Goal: Information Seeking & Learning: Learn about a topic

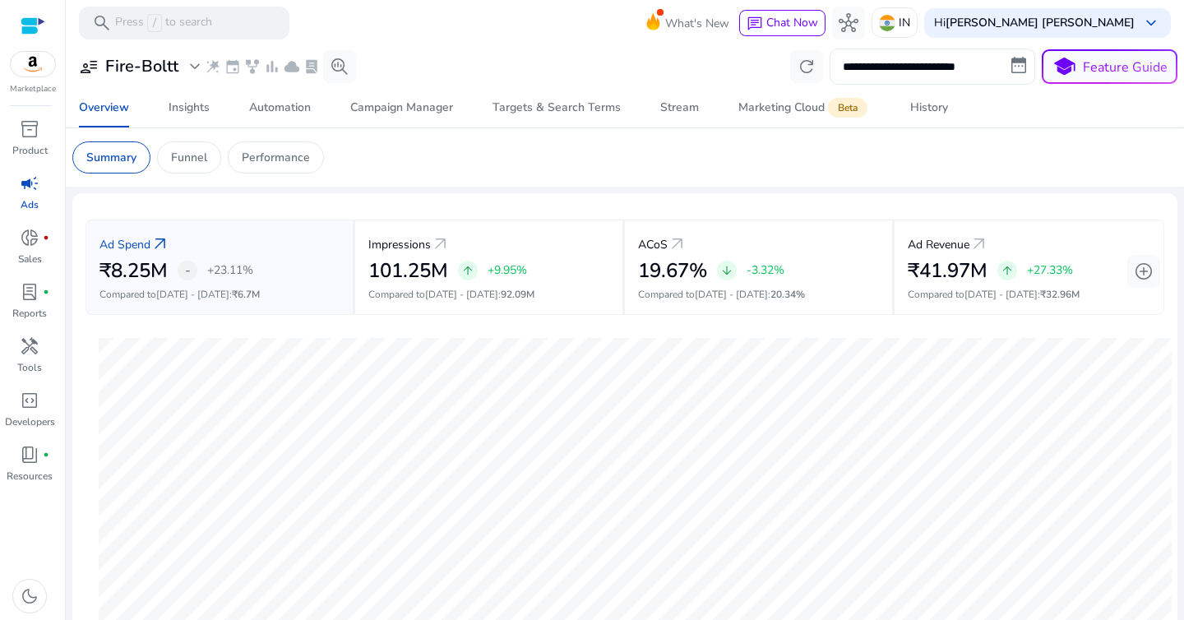
click at [929, 68] on input "**********" at bounding box center [933, 67] width 206 height 36
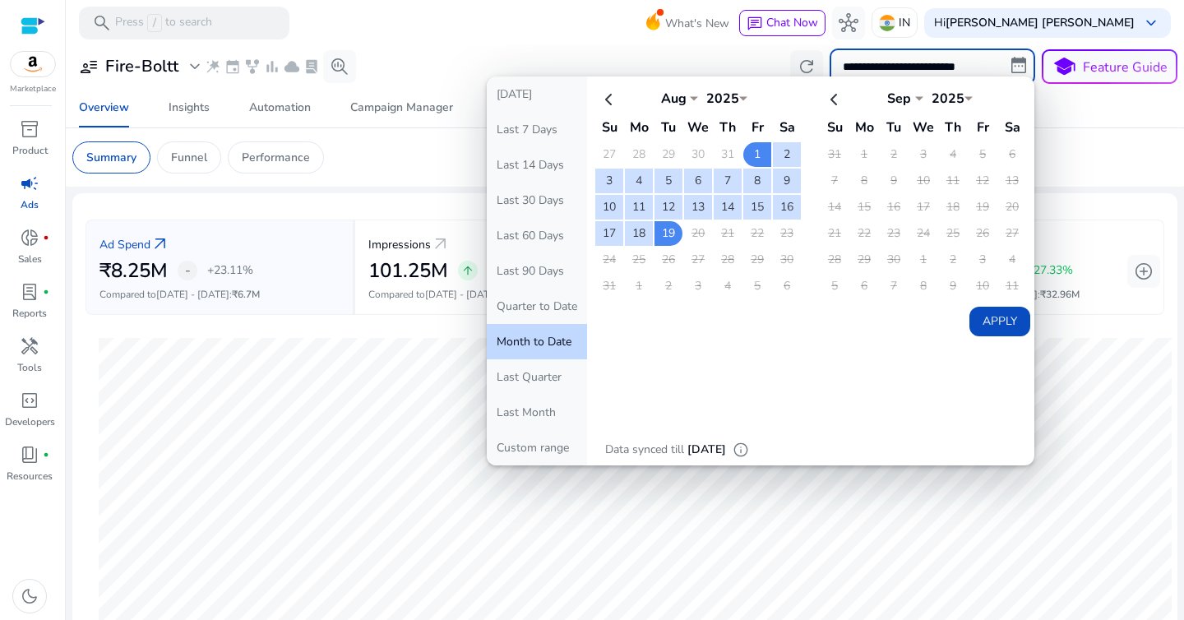
click at [1078, 171] on app-sa-custom-tab "Summary Funnel Performance" at bounding box center [624, 157] width 1105 height 32
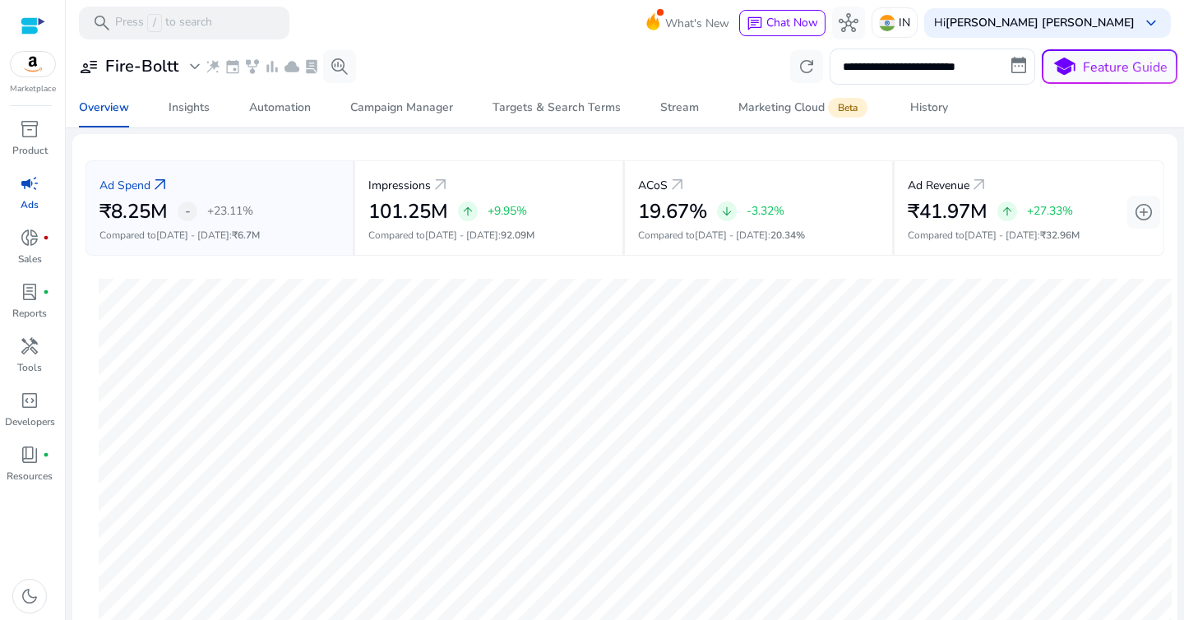
scroll to position [56, 0]
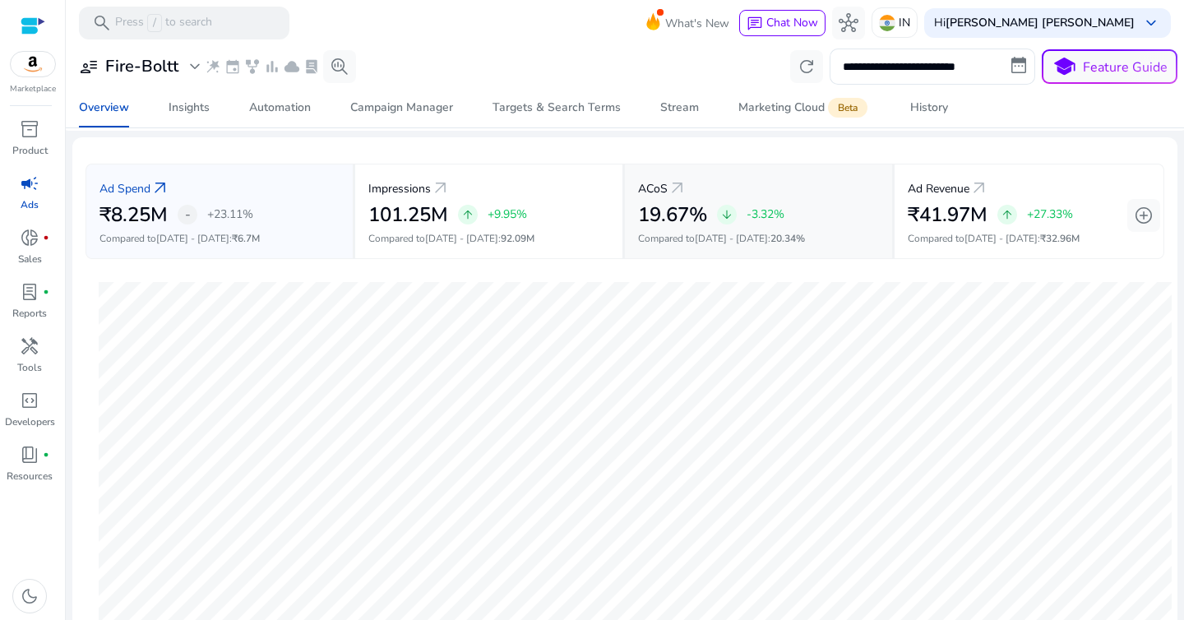
click at [693, 224] on h2 "19.67%" at bounding box center [672, 215] width 69 height 24
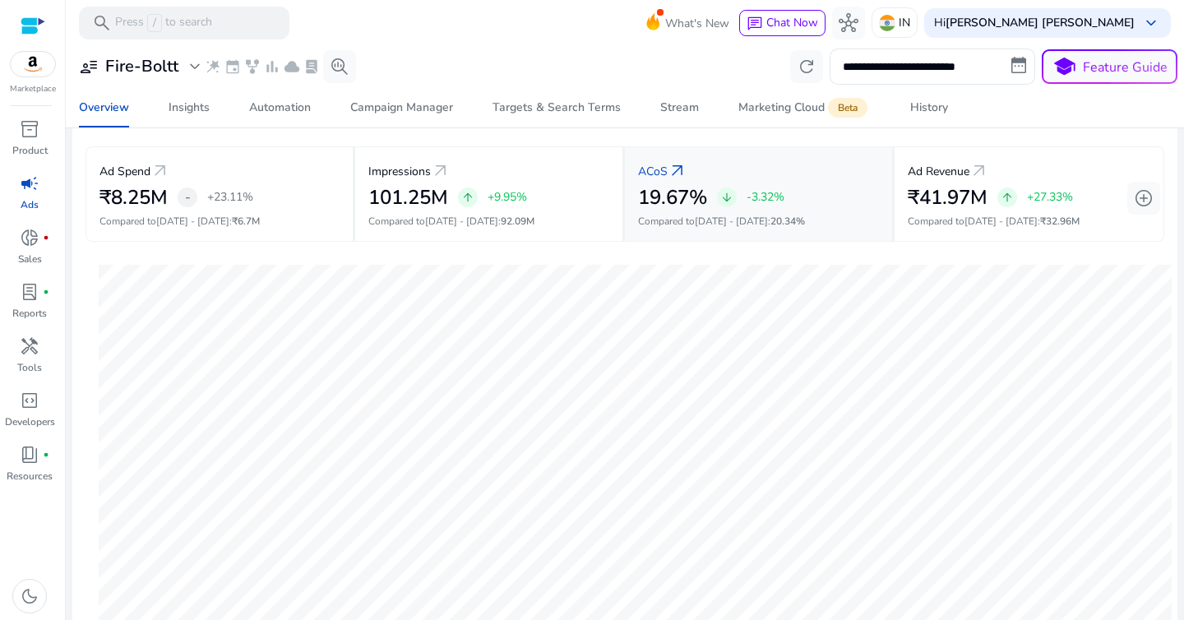
scroll to position [75, 0]
click at [251, 192] on p "+23.11%" at bounding box center [230, 196] width 46 height 12
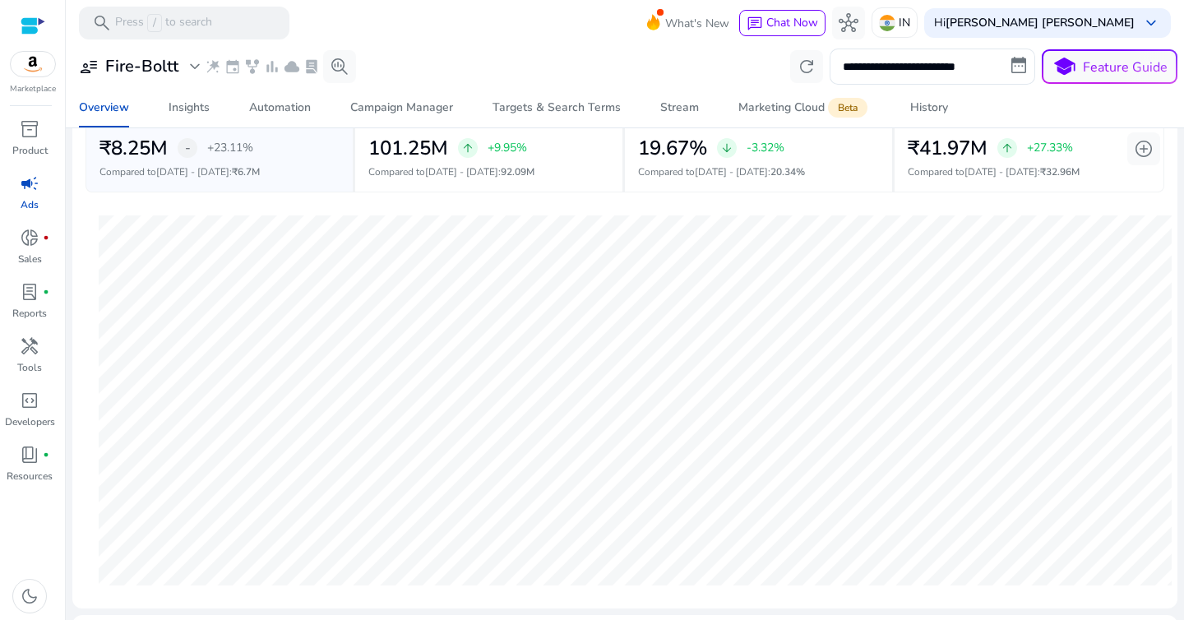
scroll to position [27, 0]
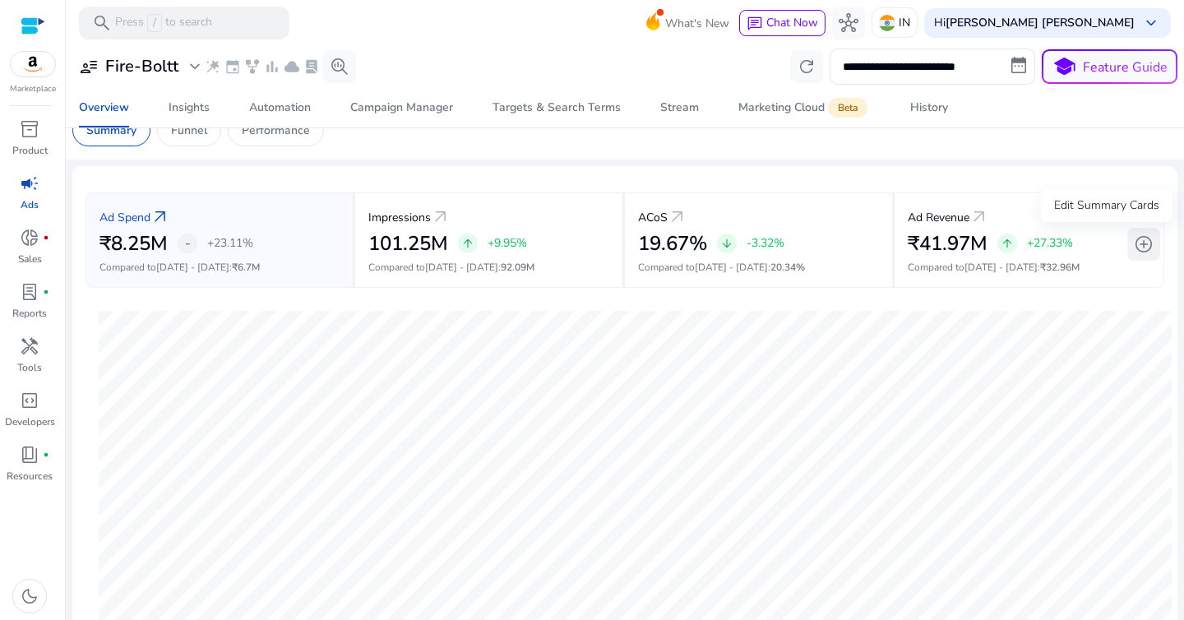
click at [1135, 243] on span "add_circle" at bounding box center [1144, 244] width 20 height 20
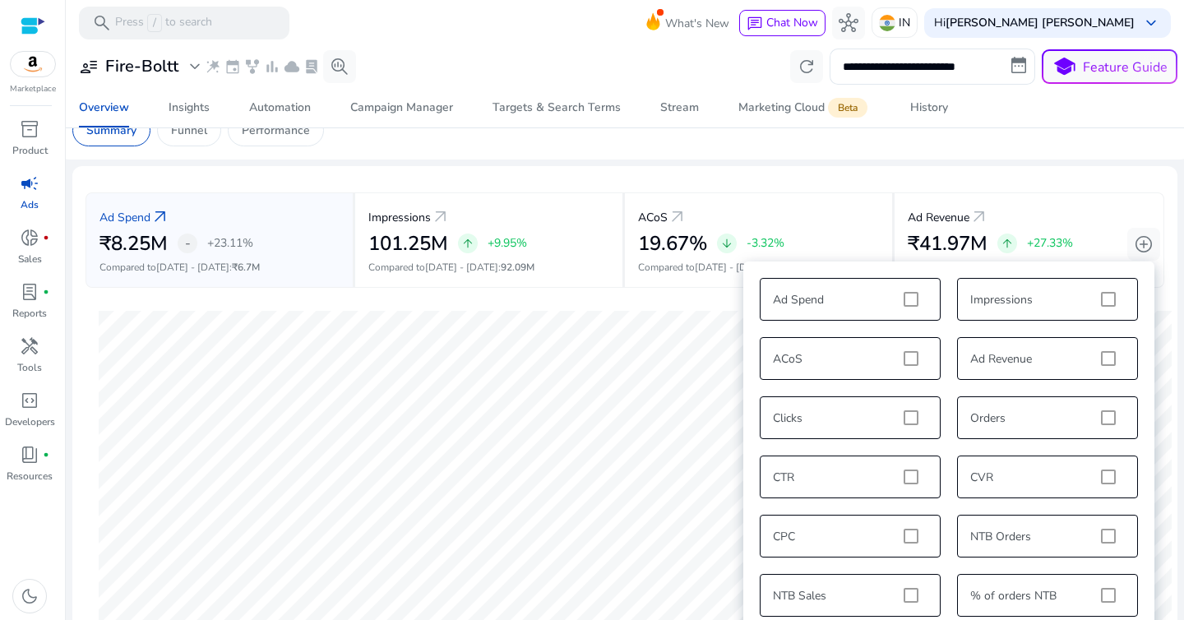
scroll to position [20, 0]
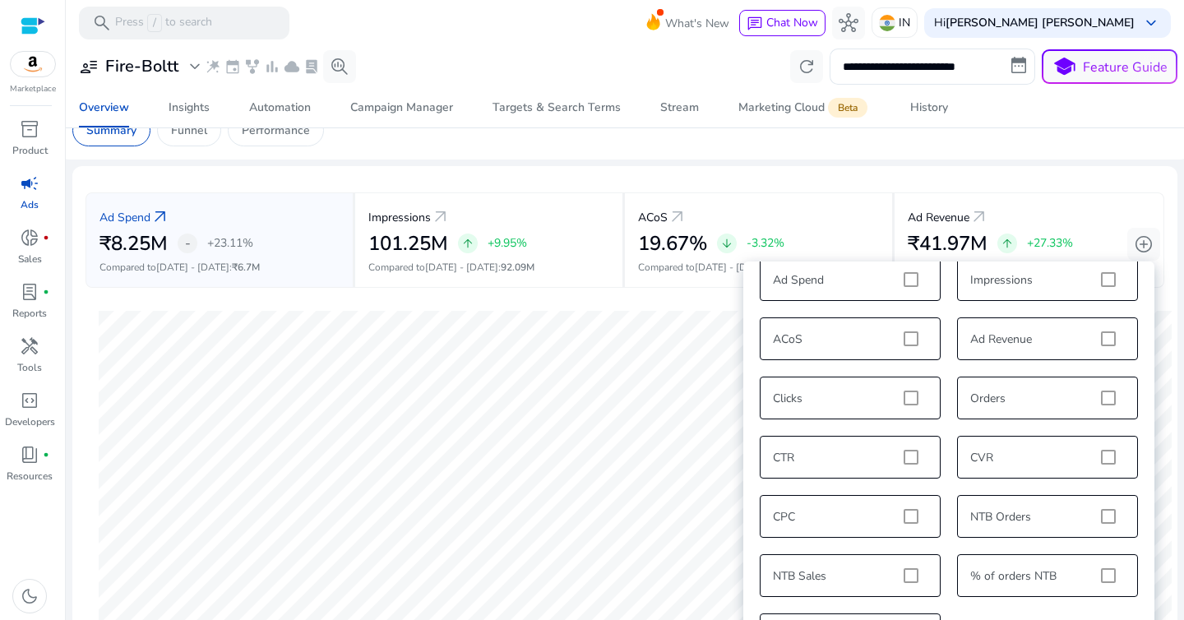
click at [1105, 396] on div "Ad Spend Impressions ACoS Ad Revenue Clicks Orders CTR CVR CPC NTB Orders NTB S…" at bounding box center [949, 457] width 395 height 415
click at [1106, 397] on div "Ad Spend Impressions ACoS Ad Revenue Clicks Orders CTR CVR CPC NTB Orders NTB S…" at bounding box center [949, 457] width 395 height 415
click at [811, 164] on div "**********" at bounding box center [624, 570] width 1105 height 1105
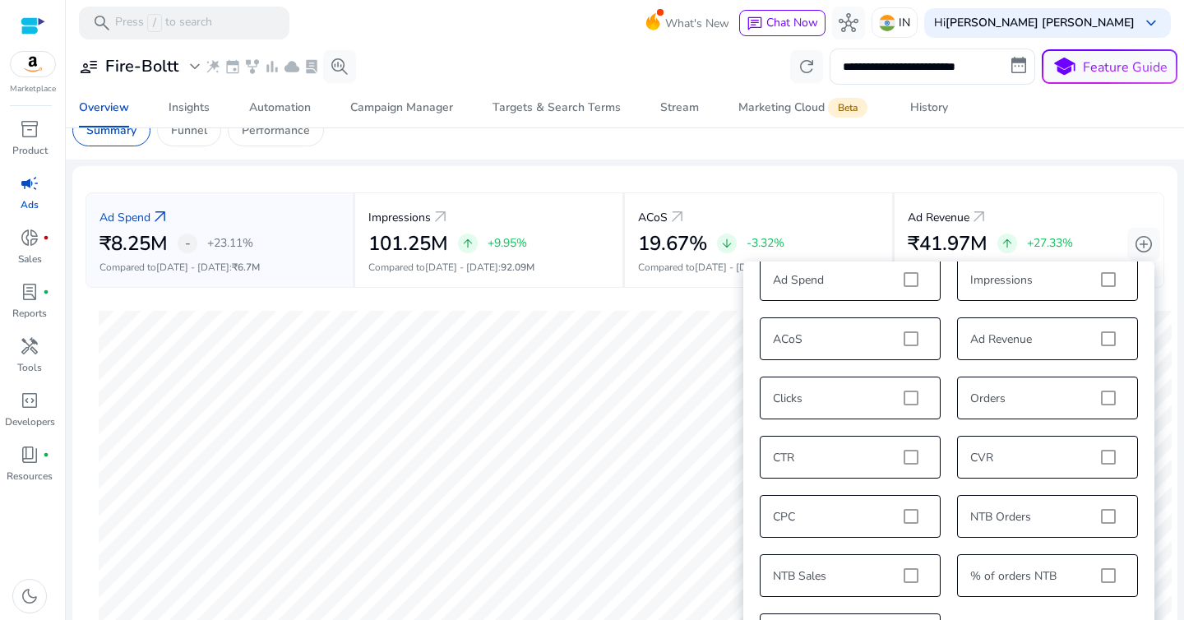
click at [1098, 395] on div "Ad Spend Impressions ACoS Ad Revenue Clicks Orders CTR CVR CPC NTB Orders NTB S…" at bounding box center [949, 457] width 395 height 415
click at [1039, 395] on div "Ad Spend Impressions ACoS Ad Revenue Clicks Orders CTR CVR CPC NTB Orders NTB S…" at bounding box center [949, 457] width 395 height 415
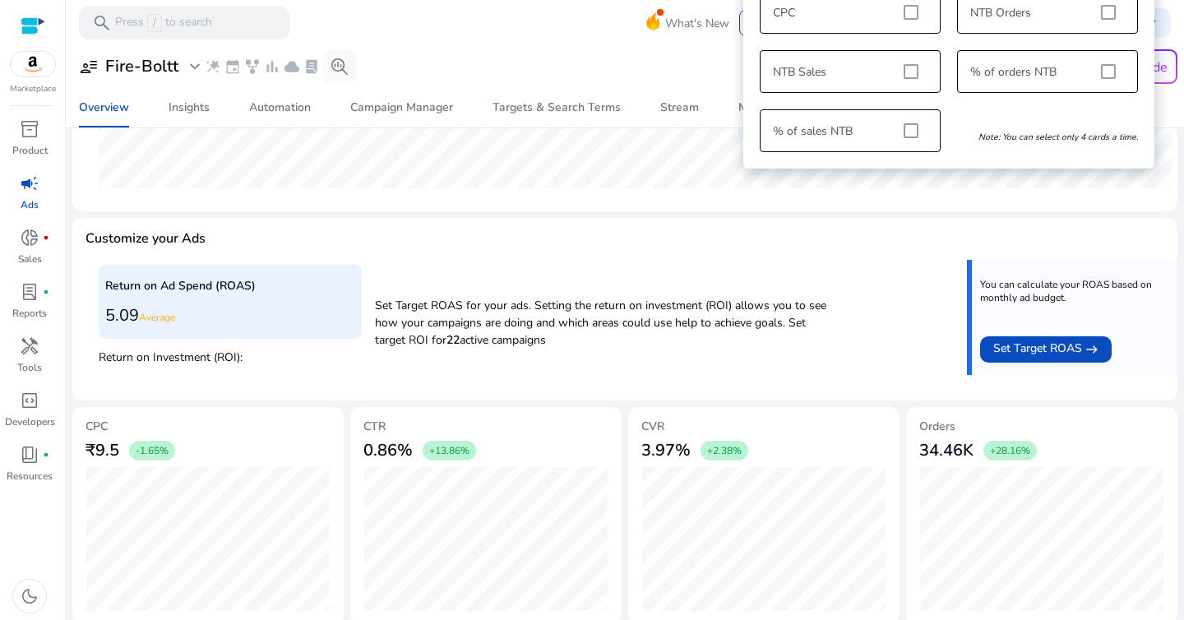
scroll to position [531, 0]
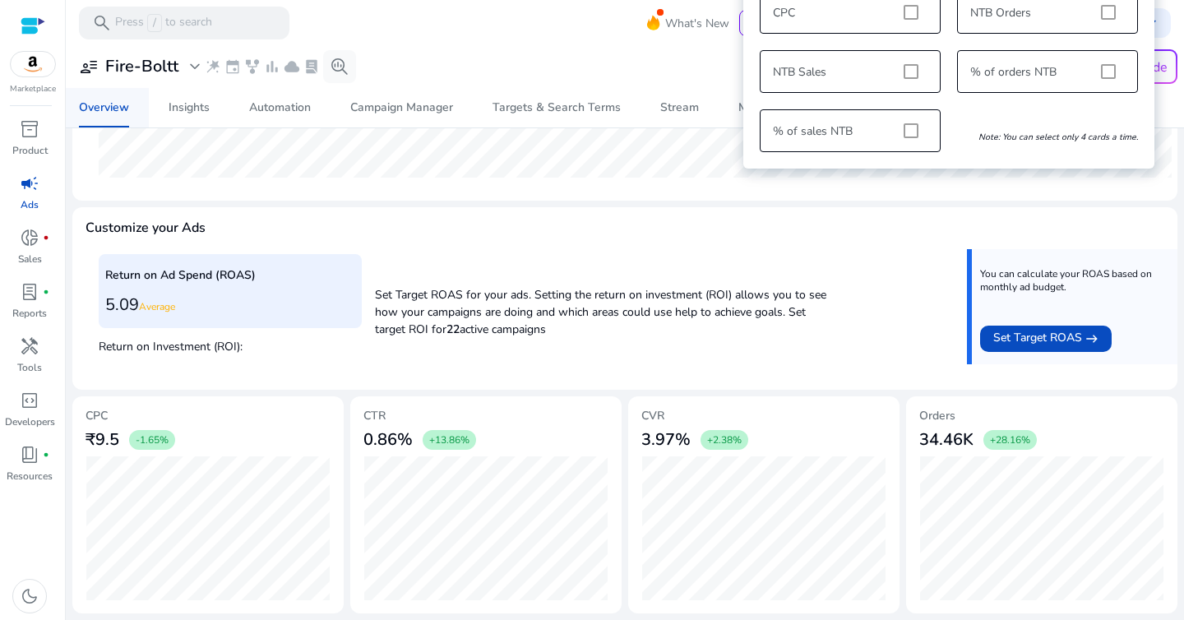
click at [89, 109] on div "Overview" at bounding box center [104, 108] width 50 height 12
